Goal: Complete application form

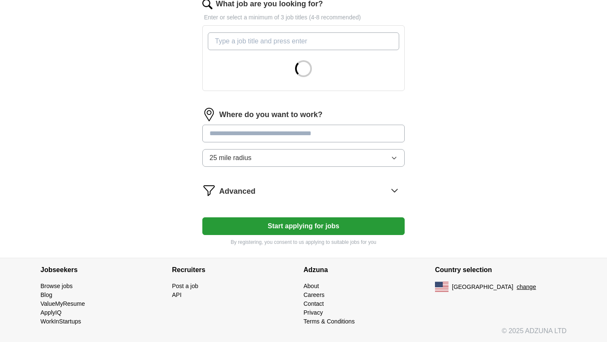
scroll to position [286, 0]
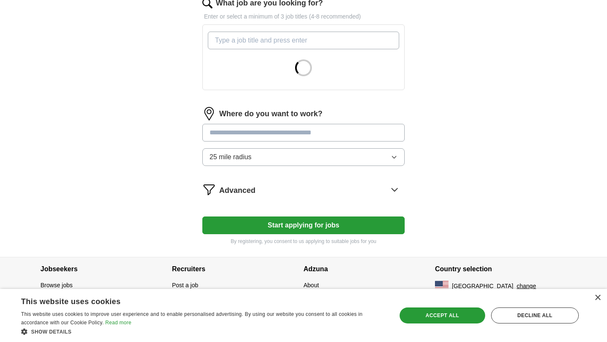
click at [270, 161] on button "25 mile radius" at bounding box center [303, 157] width 202 height 18
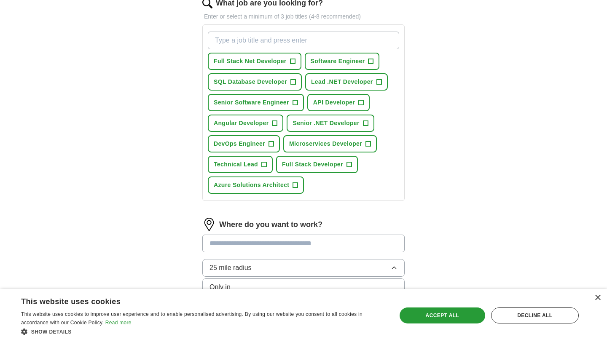
scroll to position [385, 0]
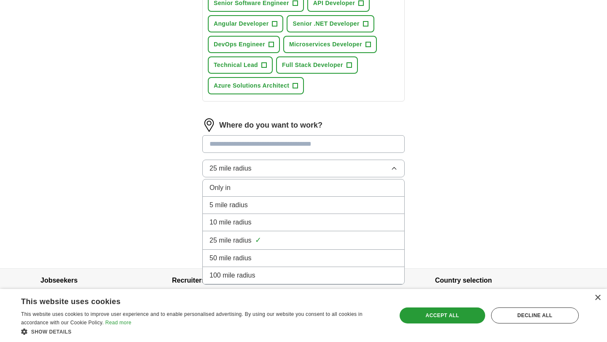
click at [245, 271] on span "100 mile radius" at bounding box center [233, 276] width 46 height 10
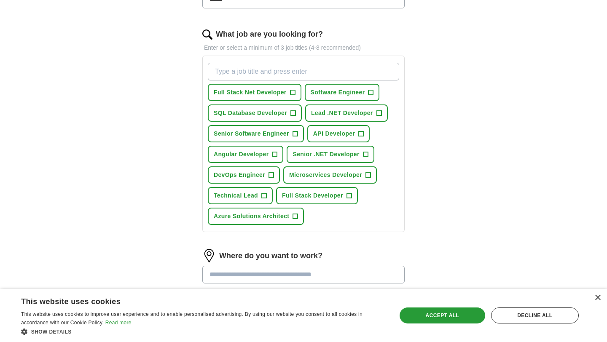
scroll to position [234, 0]
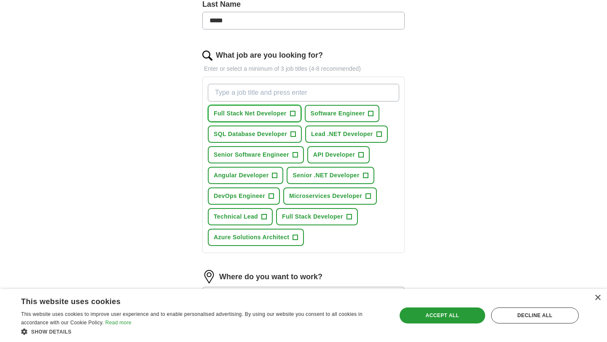
click at [289, 108] on button "Full Stack Net Developer +" at bounding box center [255, 113] width 94 height 17
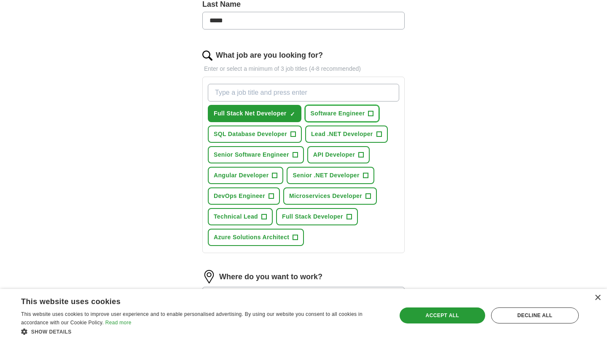
click at [371, 115] on span "+" at bounding box center [370, 113] width 5 height 7
click at [297, 132] on button "SQL Database Developer +" at bounding box center [255, 134] width 94 height 17
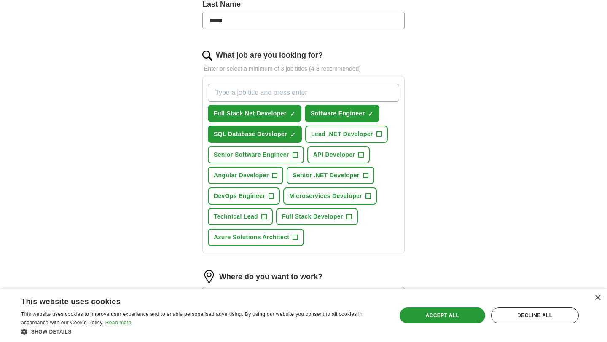
click at [297, 153] on span "+" at bounding box center [295, 155] width 5 height 7
click at [359, 159] on button "API Developer +" at bounding box center [338, 154] width 62 height 17
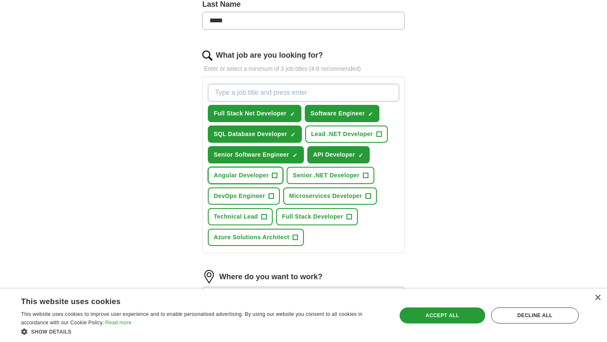
click at [275, 172] on span "+" at bounding box center [274, 175] width 5 height 7
click at [363, 177] on span "+" at bounding box center [365, 175] width 5 height 7
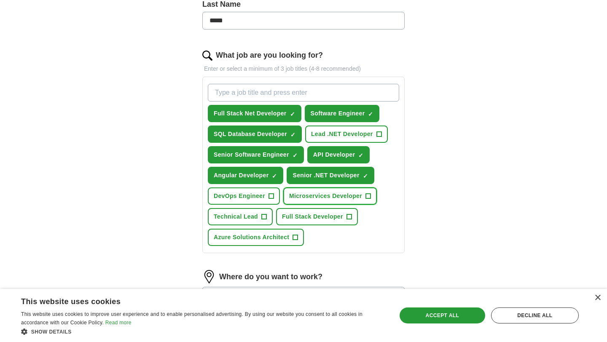
click at [366, 193] on span "+" at bounding box center [368, 196] width 5 height 7
click at [346, 210] on button "Full Stack Developer +" at bounding box center [317, 216] width 82 height 17
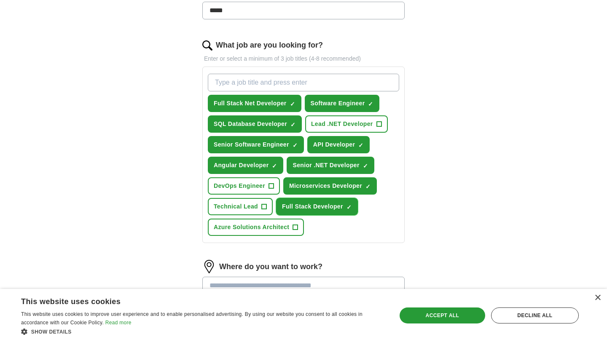
scroll to position [230, 0]
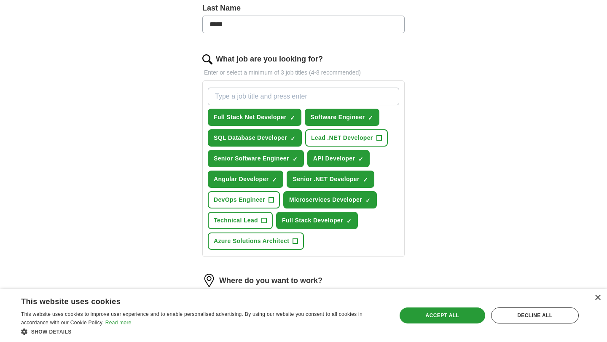
click at [265, 91] on input "What job are you looking for?" at bounding box center [303, 97] width 191 height 18
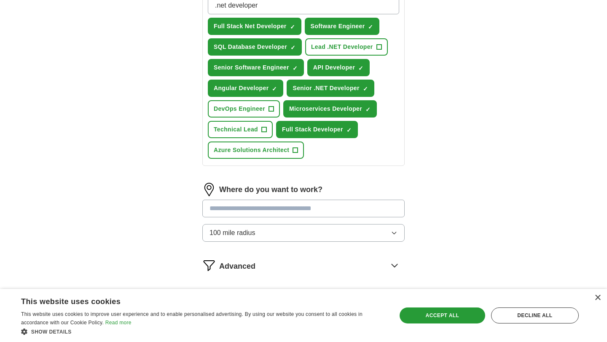
scroll to position [363, 0]
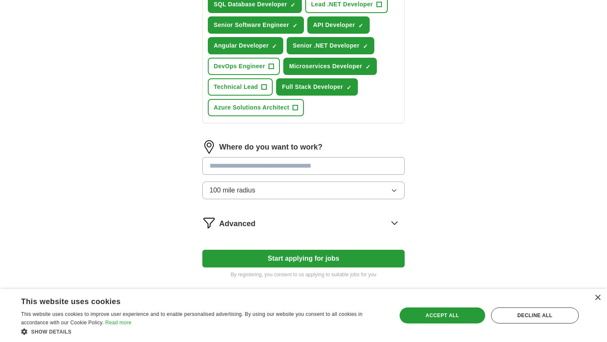
type input ".net developer"
click at [250, 169] on input "text" at bounding box center [303, 166] width 202 height 18
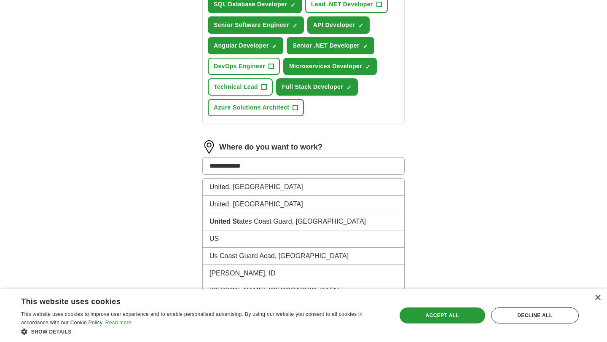
type input "**********"
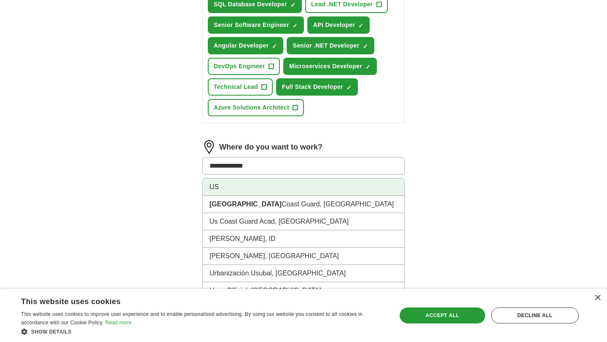
click at [227, 189] on li "US" at bounding box center [304, 187] width 202 height 17
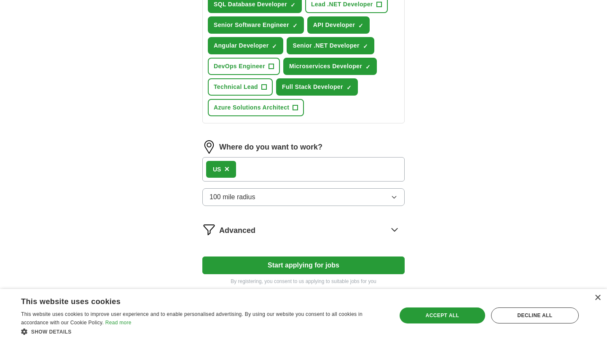
click at [246, 267] on button "Start applying for jobs" at bounding box center [303, 266] width 202 height 18
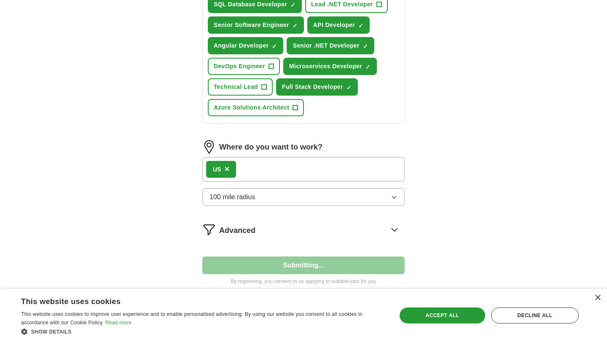
select select "**"
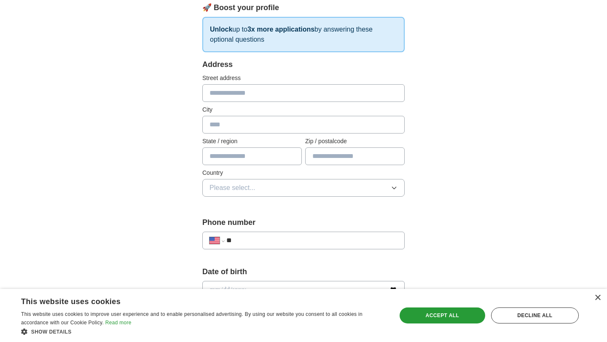
scroll to position [111, 0]
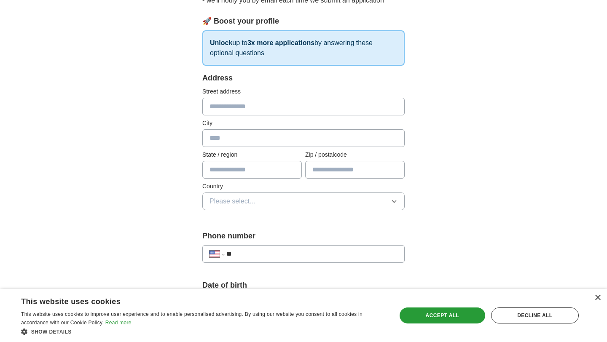
click at [264, 113] on input "text" at bounding box center [303, 107] width 202 height 18
type input "**********"
click at [269, 135] on input "text" at bounding box center [303, 138] width 202 height 18
type input "*"
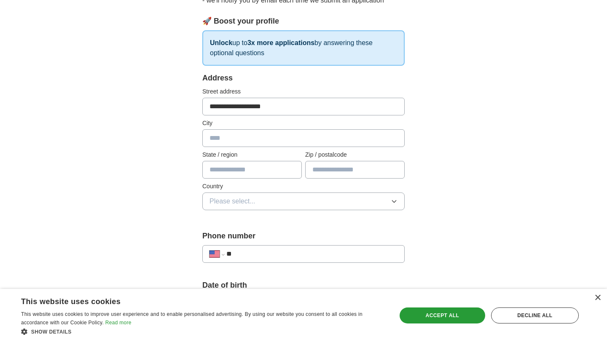
type input "*"
type input "*******"
click at [265, 172] on input "text" at bounding box center [251, 170] width 99 height 18
type input "*******"
click at [325, 172] on input "text" at bounding box center [354, 170] width 99 height 18
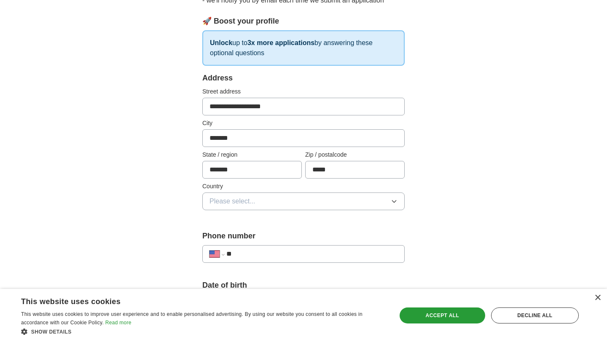
type input "*****"
click at [286, 202] on button "Please select..." at bounding box center [303, 202] width 202 height 18
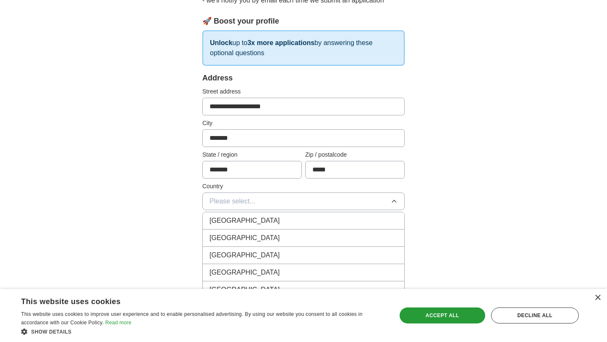
click at [257, 236] on div "[GEOGRAPHIC_DATA]" at bounding box center [304, 238] width 188 height 10
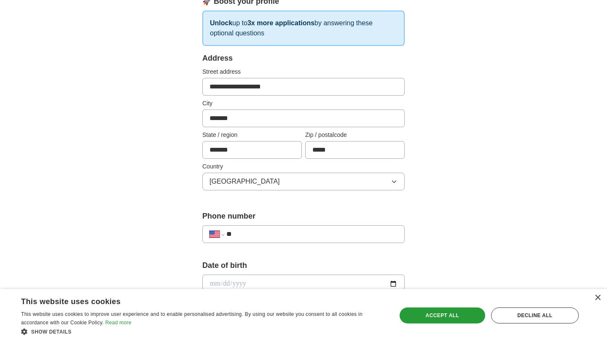
scroll to position [163, 0]
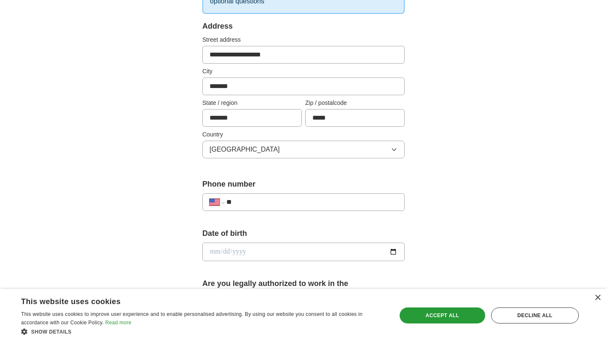
click at [255, 206] on input "**" at bounding box center [311, 202] width 171 height 10
type input "**********"
click at [392, 248] on input "date" at bounding box center [303, 252] width 202 height 19
type input "**********"
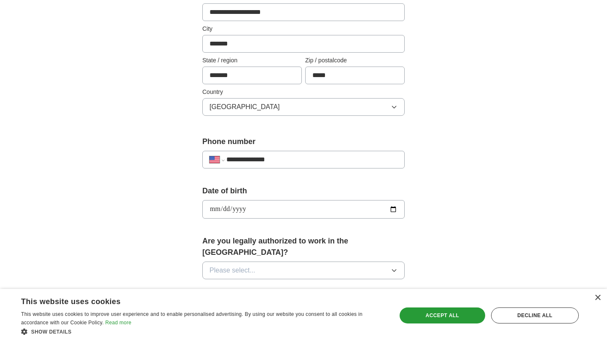
scroll to position [306, 0]
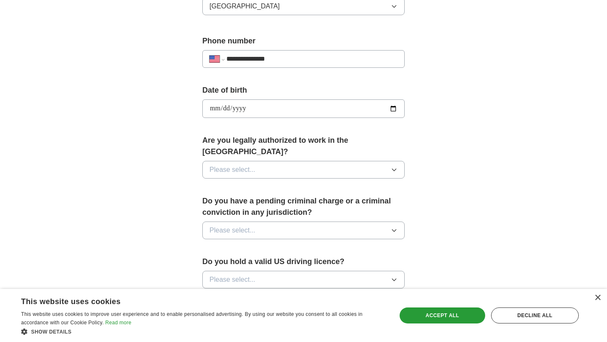
click at [256, 166] on button "Please select..." at bounding box center [303, 170] width 202 height 18
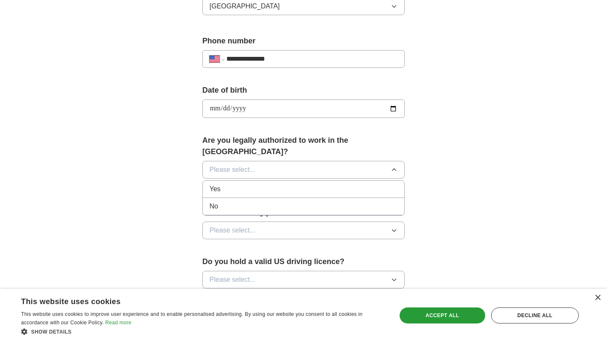
click at [243, 184] on div "Yes" at bounding box center [304, 189] width 188 height 10
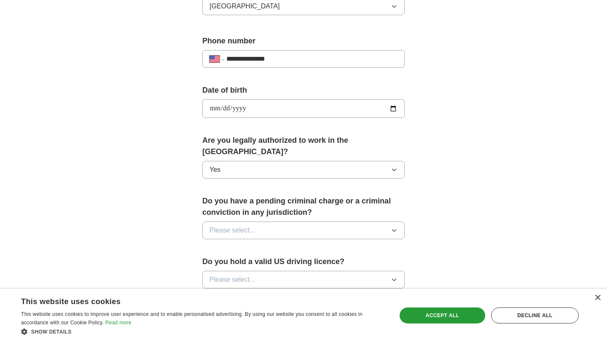
click at [233, 226] on span "Please select..." at bounding box center [233, 231] width 46 height 10
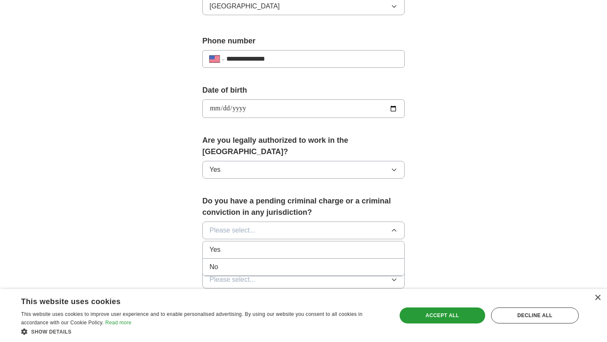
click at [218, 259] on li "No" at bounding box center [304, 267] width 202 height 17
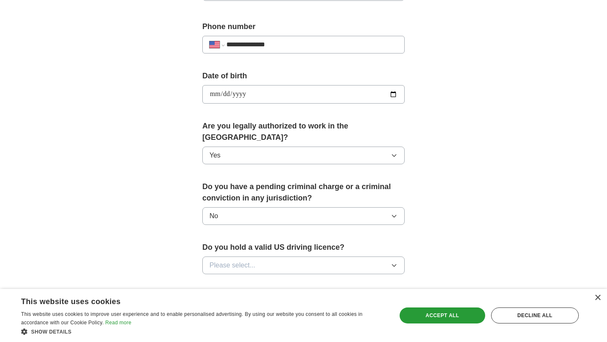
scroll to position [345, 0]
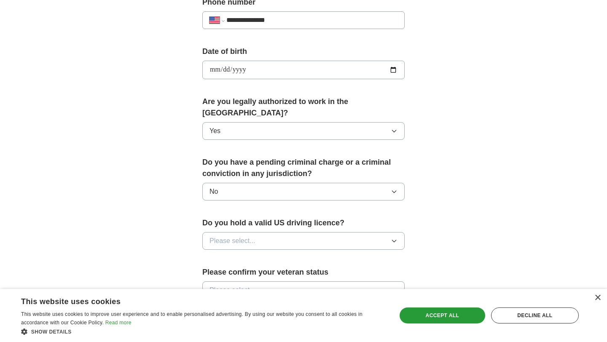
click at [221, 236] on span "Please select..." at bounding box center [233, 241] width 46 height 10
click at [215, 255] on span "Yes" at bounding box center [215, 260] width 11 height 10
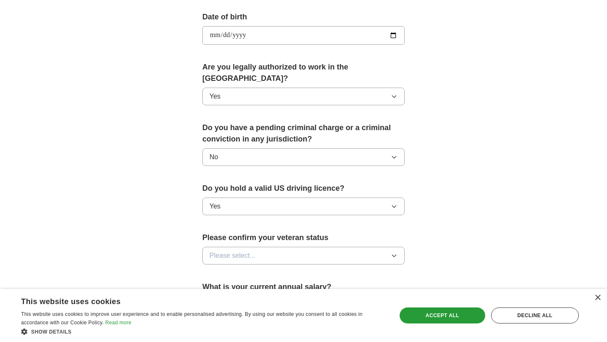
scroll to position [409, 0]
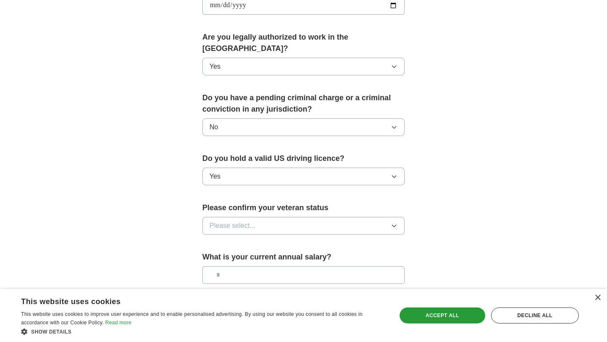
click at [236, 221] on span "Please select..." at bounding box center [233, 226] width 46 height 10
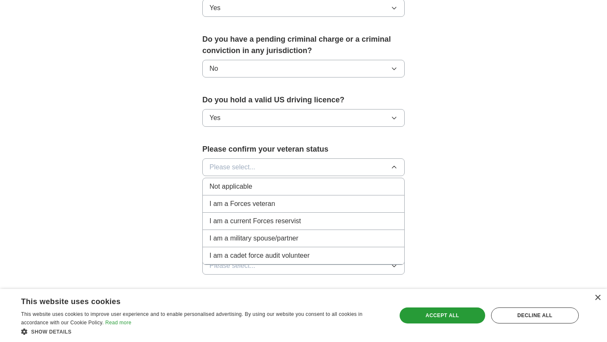
scroll to position [468, 0]
click at [219, 180] on li "Not applicable" at bounding box center [304, 186] width 202 height 17
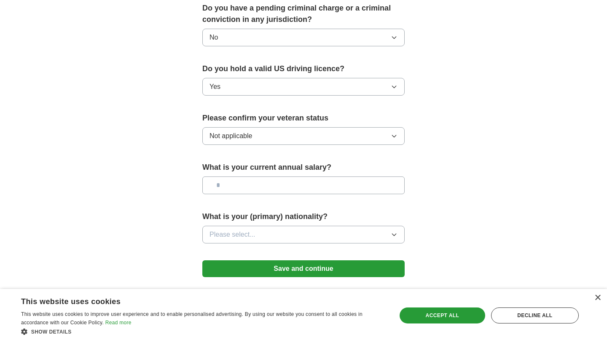
scroll to position [503, 0]
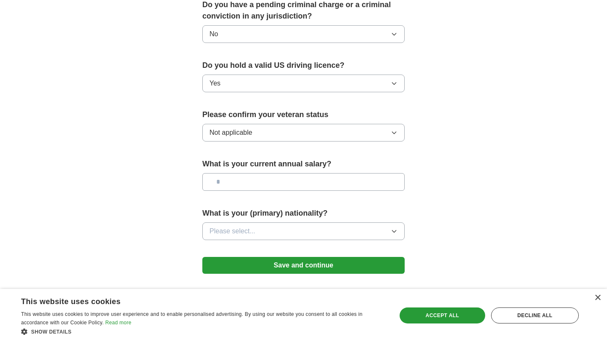
click at [223, 223] on button "Please select..." at bounding box center [303, 232] width 202 height 18
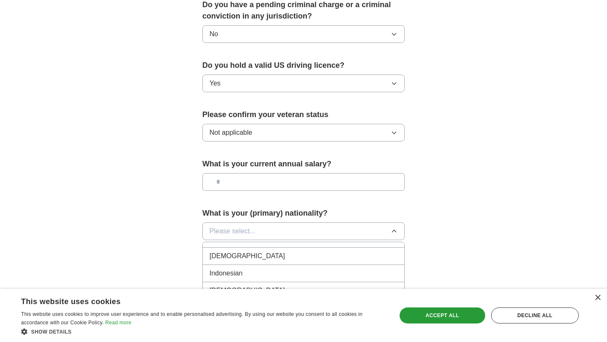
scroll to position [1375, 0]
click at [224, 254] on span "[DEMOGRAPHIC_DATA]" at bounding box center [247, 259] width 75 height 10
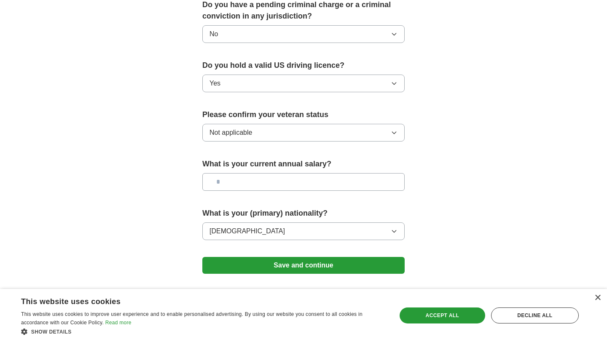
click at [231, 173] on input "text" at bounding box center [303, 182] width 202 height 18
type input "*******"
click at [227, 257] on button "Save and continue" at bounding box center [303, 265] width 202 height 17
